Goal: Transaction & Acquisition: Purchase product/service

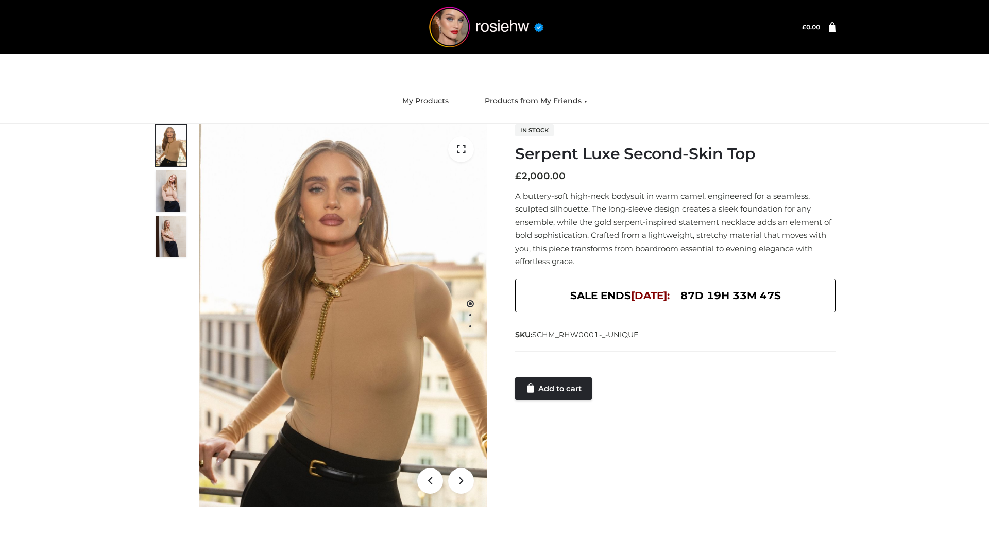
click at [554, 389] on link "Add to cart" at bounding box center [553, 388] width 77 height 23
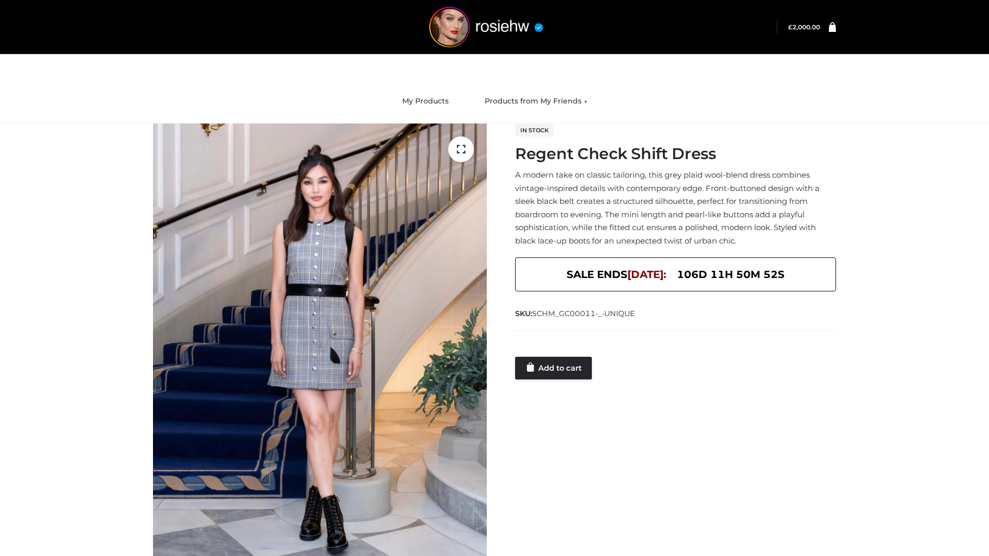
click at [554, 368] on link "Add to cart" at bounding box center [553, 368] width 77 height 23
